Goal: Task Accomplishment & Management: Complete application form

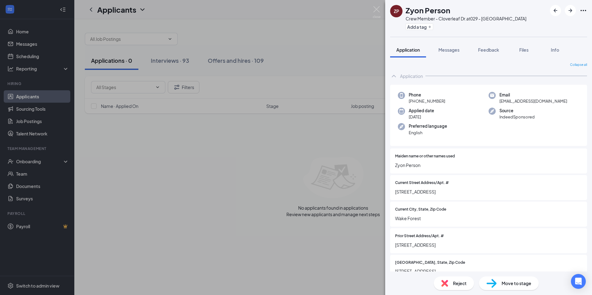
click at [530, 287] on div "Move to stage" at bounding box center [509, 284] width 60 height 14
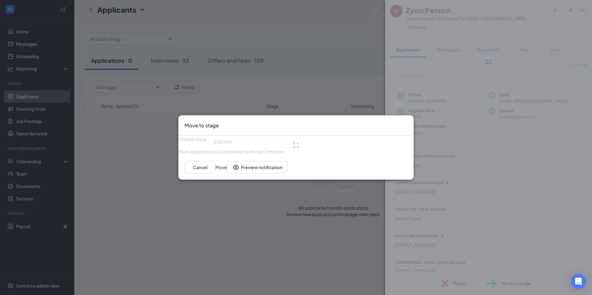
type input "Hiring Complete (current stage)"
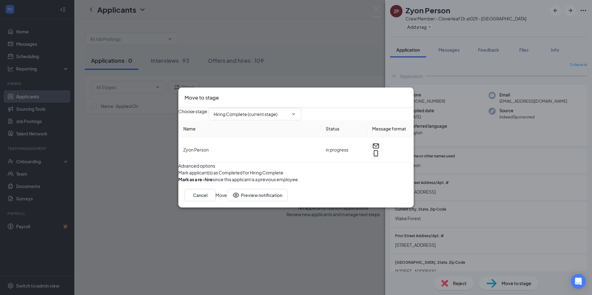
click at [227, 202] on button "Move" at bounding box center [221, 195] width 11 height 12
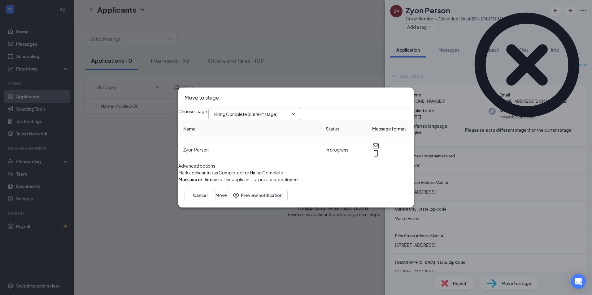
click at [267, 111] on input "Hiring Complete (current stage)" at bounding box center [251, 114] width 75 height 7
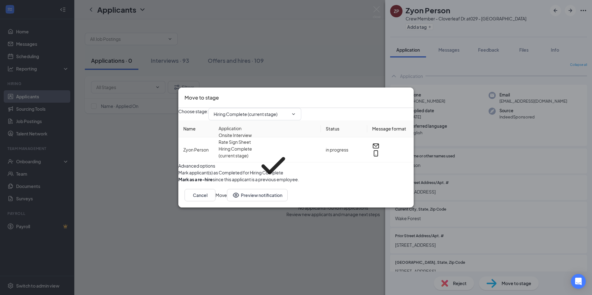
click at [108, 146] on div "Move to stage Choose stage : Hiring Complete (current stage) Application Onsite…" at bounding box center [296, 147] width 592 height 295
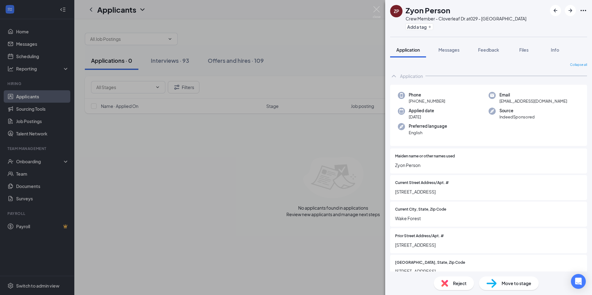
click at [278, 140] on div "ZP Zyon Person Crew Member - Cloverleaf Dr. at 029 - [GEOGRAPHIC_DATA] Add a ta…" at bounding box center [296, 147] width 592 height 295
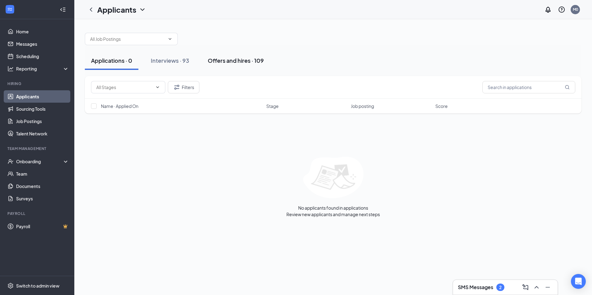
click at [231, 63] on div "Offers and hires · 109" at bounding box center [236, 61] width 56 height 8
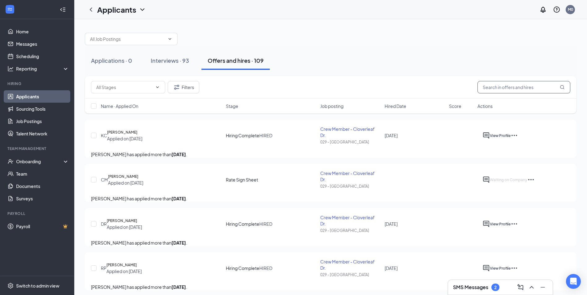
click at [488, 89] on input "text" at bounding box center [524, 87] width 93 height 12
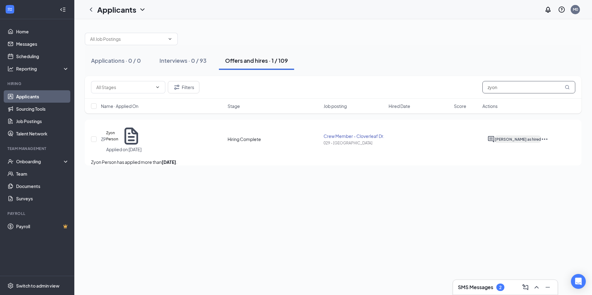
type input "zyon"
click at [541, 137] on span "[PERSON_NAME] as hired" at bounding box center [518, 139] width 46 height 5
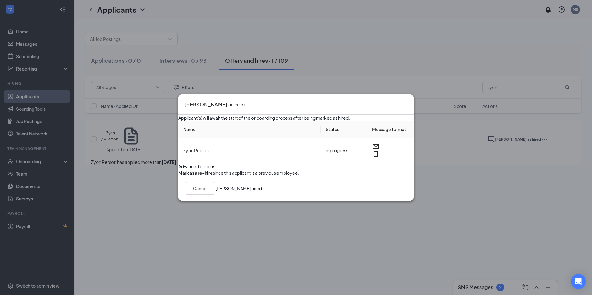
click at [262, 195] on button "[PERSON_NAME] hired" at bounding box center [239, 188] width 46 height 12
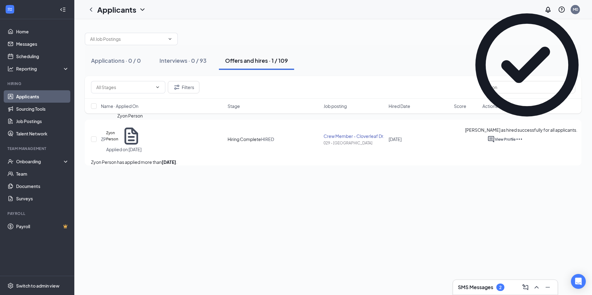
click at [119, 130] on h5 "Zyon Person" at bounding box center [112, 136] width 12 height 12
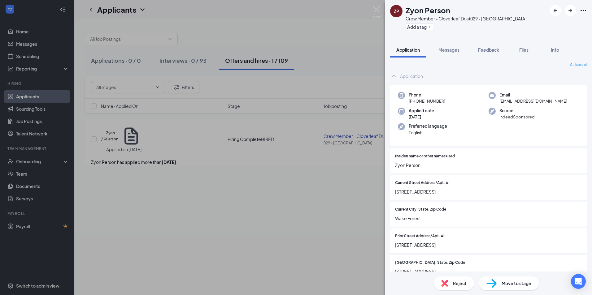
click at [19, 161] on div "ZP Zyon Person Crew Member - Cloverleaf Dr. at 029 - [GEOGRAPHIC_DATA] Add a ta…" at bounding box center [296, 147] width 592 height 295
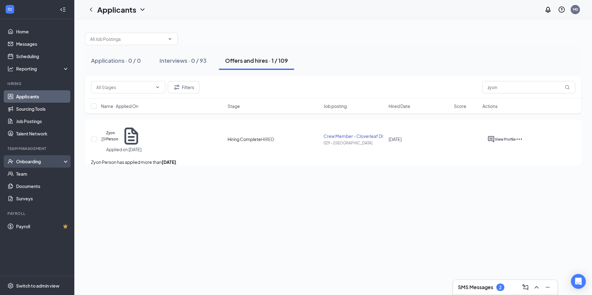
click at [25, 162] on div "Onboarding" at bounding box center [40, 162] width 48 height 6
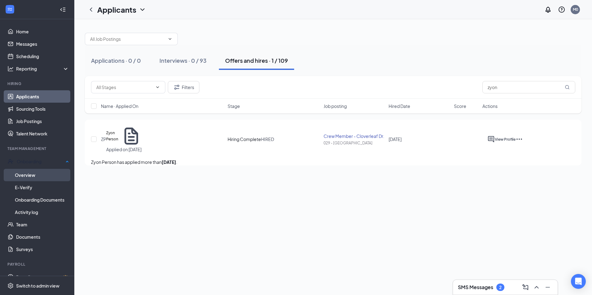
click at [41, 172] on link "Overview" at bounding box center [42, 175] width 54 height 12
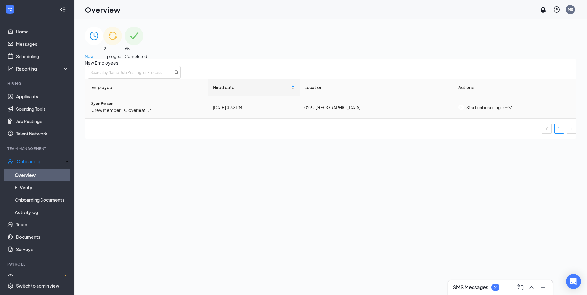
click at [489, 111] on button "Start onboarding" at bounding box center [480, 107] width 42 height 7
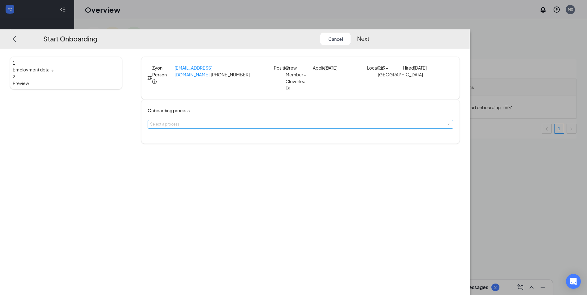
click at [293, 123] on div "Select a process" at bounding box center [299, 124] width 298 height 6
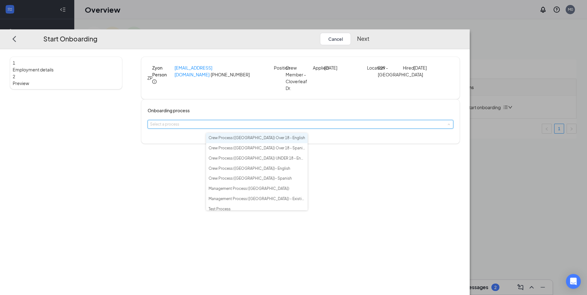
click at [284, 141] on li "Crew Process ([GEOGRAPHIC_DATA]) Over 18 - English" at bounding box center [257, 138] width 102 height 10
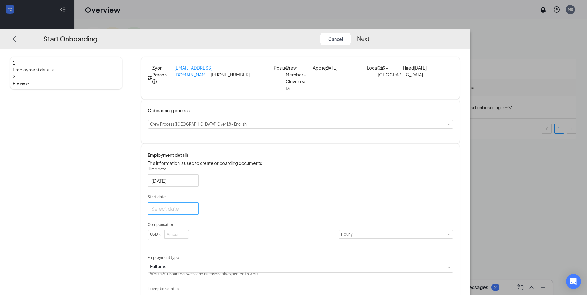
click at [195, 213] on div at bounding box center [173, 209] width 44 height 8
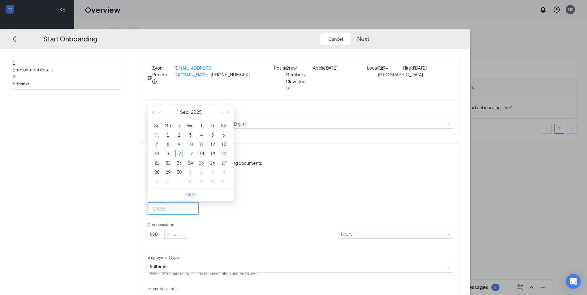
type input "[DATE]"
click at [207, 159] on td "18" at bounding box center [201, 153] width 11 height 9
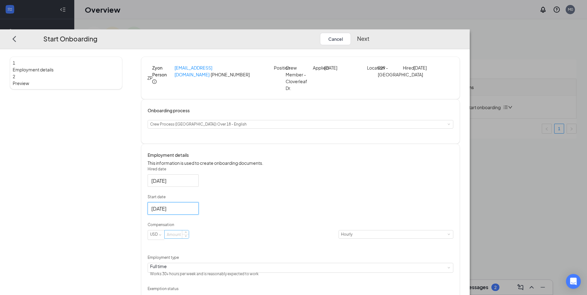
click at [189, 239] on input at bounding box center [177, 235] width 24 height 8
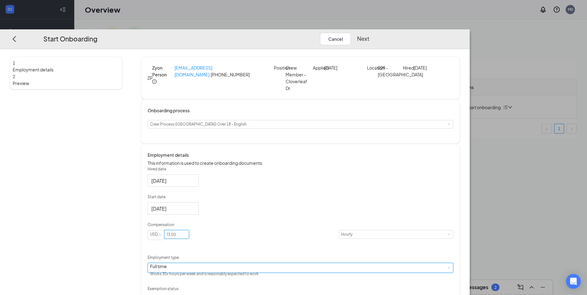
type input "13.5"
click at [239, 273] on div "Full time Works 30+ hours per week and is reasonably expected to work" at bounding box center [300, 268] width 301 height 9
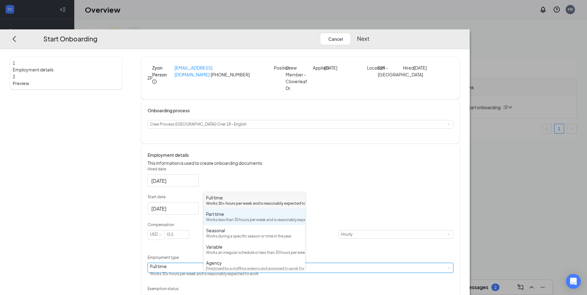
drag, startPoint x: 246, startPoint y: 228, endPoint x: 329, endPoint y: 223, distance: 84.1
click at [246, 223] on div "Works less than 30 hours per week and is reasonably expected to work" at bounding box center [254, 220] width 97 height 6
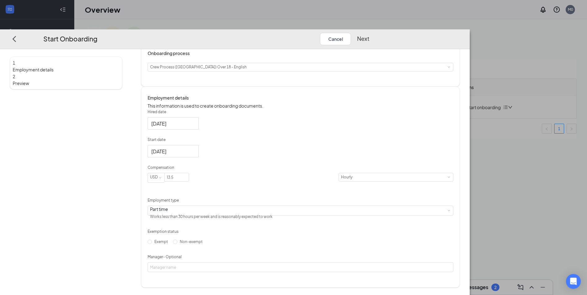
scroll to position [68, 0]
drag, startPoint x: 210, startPoint y: 251, endPoint x: 212, endPoint y: 254, distance: 4.5
click at [205, 247] on label "Non-exempt" at bounding box center [189, 243] width 32 height 10
click at [177, 245] on input "Non-exempt" at bounding box center [175, 242] width 4 height 4
radio input "true"
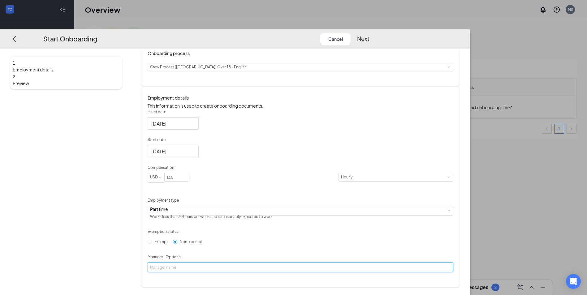
click at [250, 273] on input "Manager - Optional" at bounding box center [301, 268] width 306 height 10
type input "[PERSON_NAME]"
click at [370, 33] on button "Next" at bounding box center [363, 39] width 12 height 12
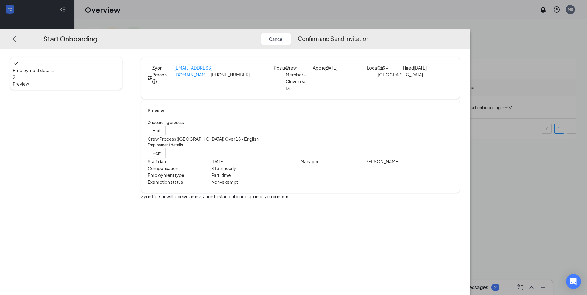
scroll to position [0, 0]
click at [370, 33] on button "Confirm and Send Invitation" at bounding box center [334, 39] width 72 height 12
